Goal: Check status

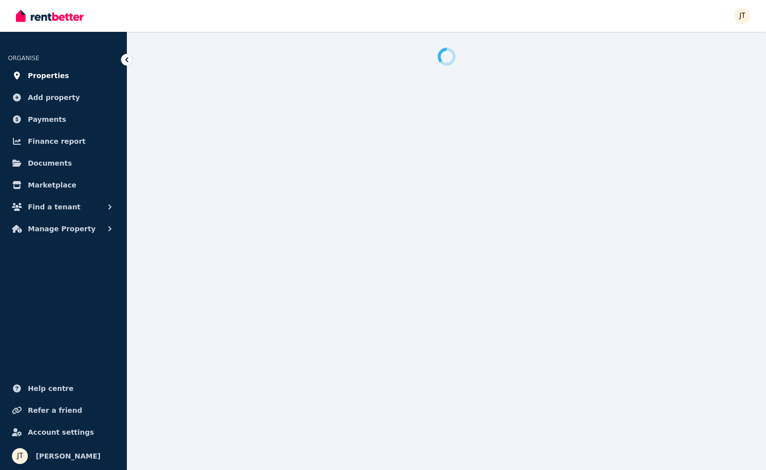
click at [55, 76] on span "Properties" at bounding box center [48, 76] width 41 height 12
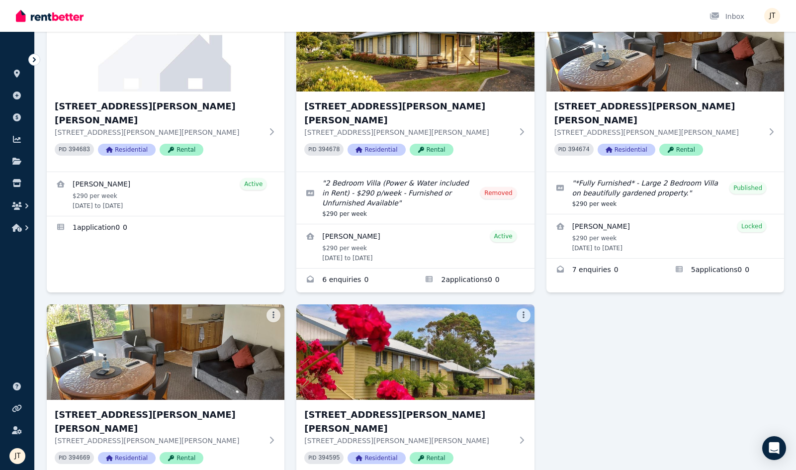
scroll to position [347, 0]
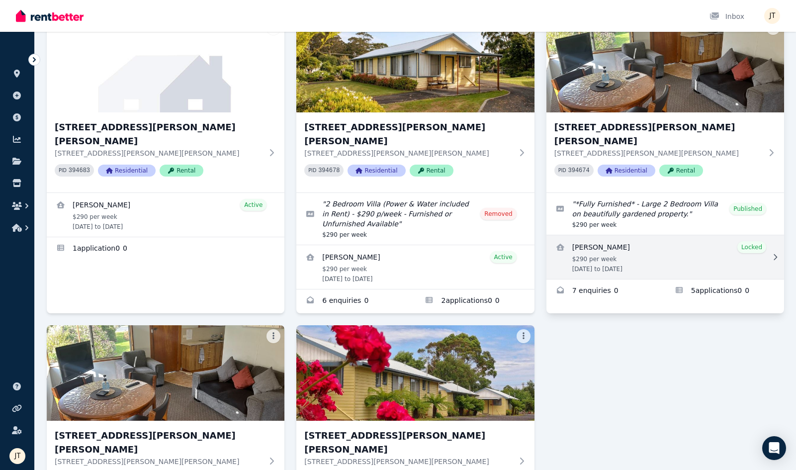
click at [667, 235] on link "View details for Deborah Purdon" at bounding box center [666, 257] width 238 height 44
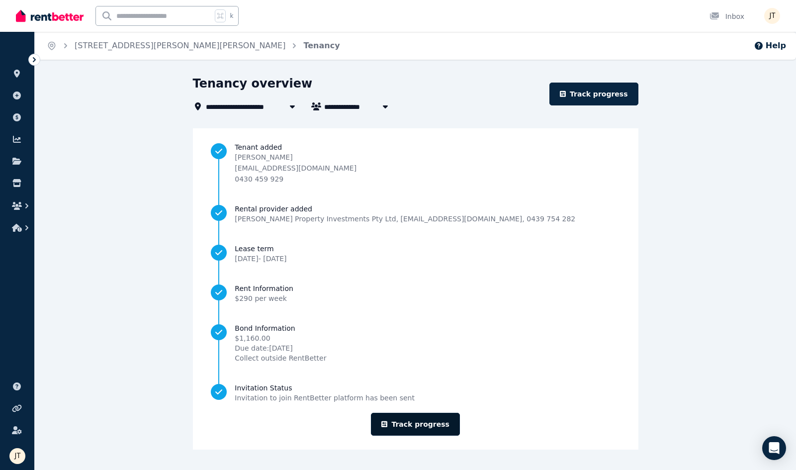
click at [428, 418] on link "Track progress" at bounding box center [415, 424] width 89 height 23
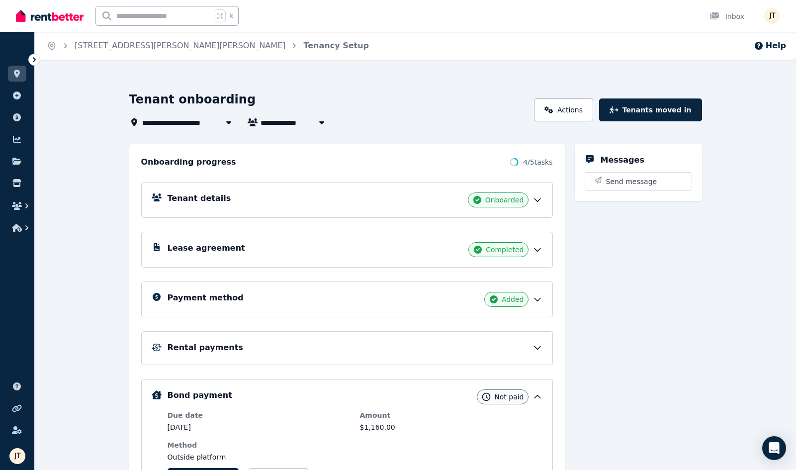
click at [374, 251] on div "Lease agreement Completed" at bounding box center [355, 249] width 375 height 15
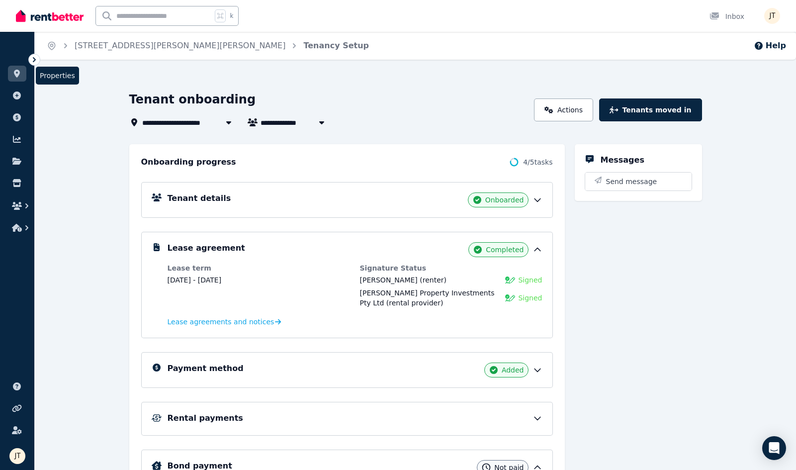
click at [17, 77] on icon at bounding box center [17, 74] width 6 height 8
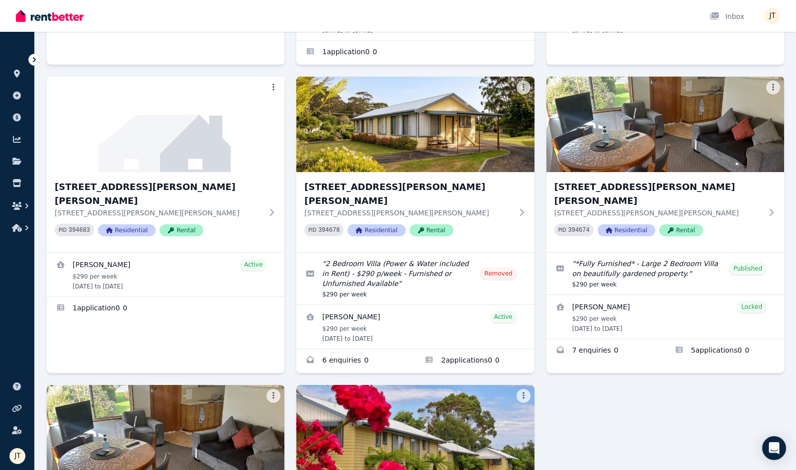
scroll to position [281, 0]
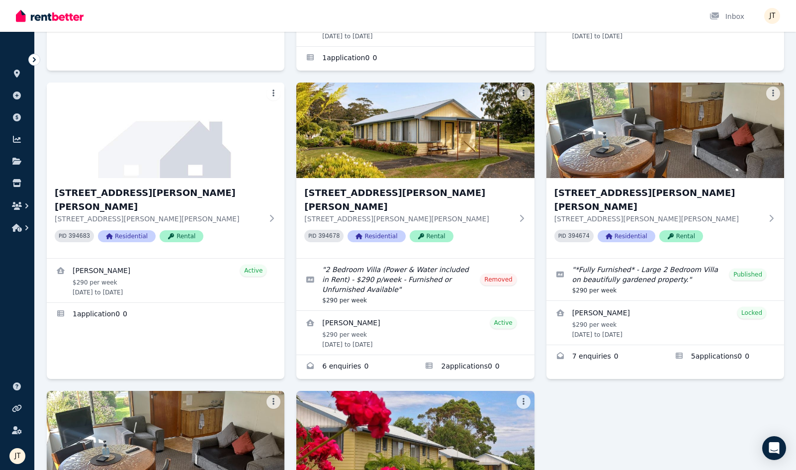
click at [691, 399] on div "1/[GEOGRAPHIC_DATA][PERSON_NAME][PERSON_NAME] [STREET_ADDRESS][PERSON_NAME][PER…" at bounding box center [416, 251] width 738 height 851
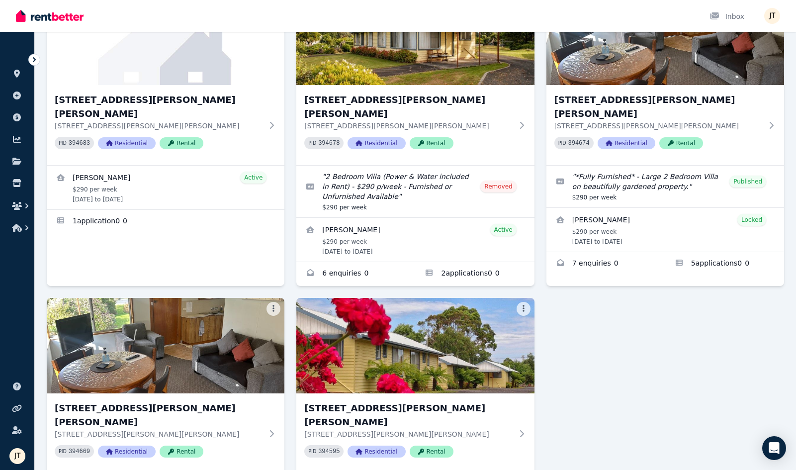
scroll to position [385, 0]
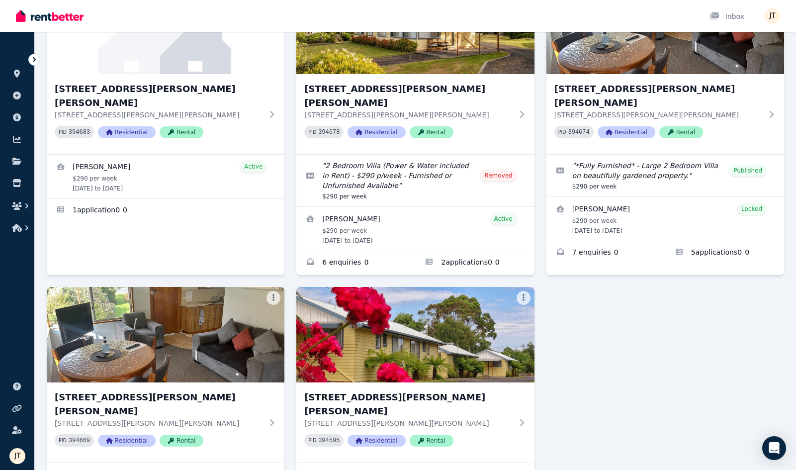
click at [658, 345] on div "1/[GEOGRAPHIC_DATA][PERSON_NAME][PERSON_NAME] [STREET_ADDRESS][PERSON_NAME][PER…" at bounding box center [416, 147] width 738 height 851
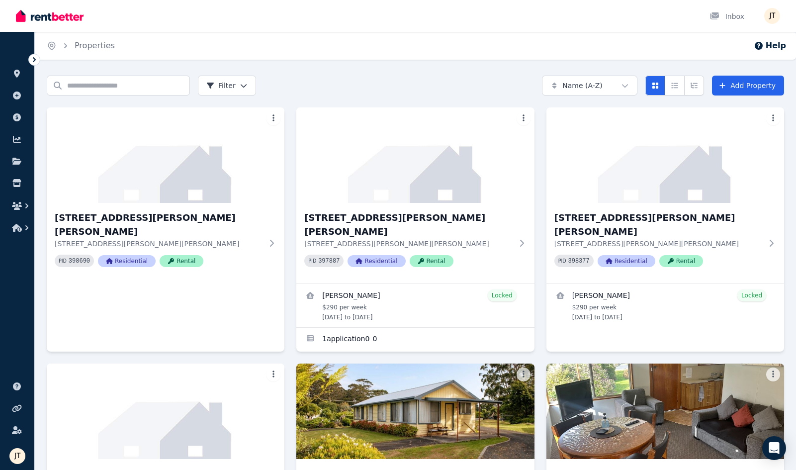
scroll to position [0, 0]
click at [384, 83] on div "Search properties Filter Name (A-Z) Add Property" at bounding box center [416, 86] width 738 height 20
click at [392, 68] on div "Home Properties Help Search properties Filter Name (A-Z) Add Property [STREET_A…" at bounding box center [398, 235] width 796 height 470
